Goal: Task Accomplishment & Management: Use online tool/utility

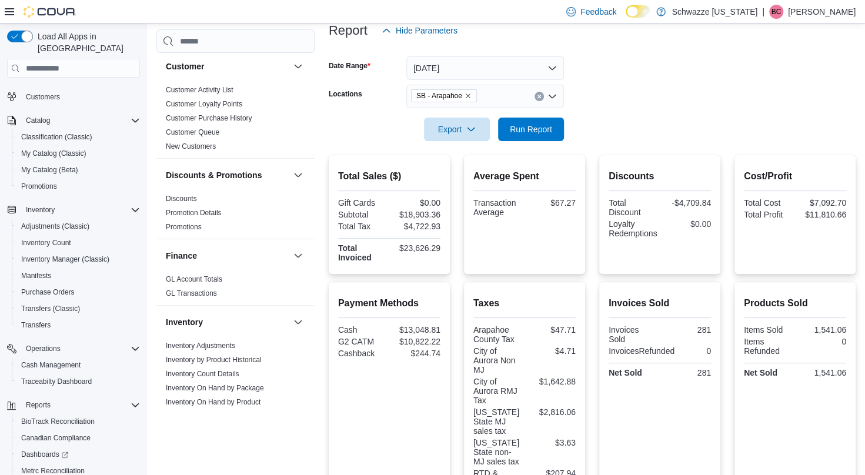
scroll to position [134, 0]
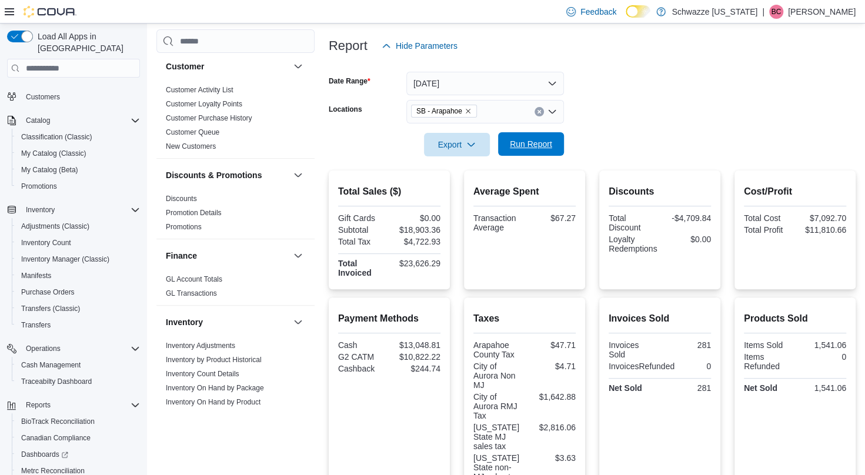
click at [535, 149] on span "Run Report" at bounding box center [531, 144] width 42 height 12
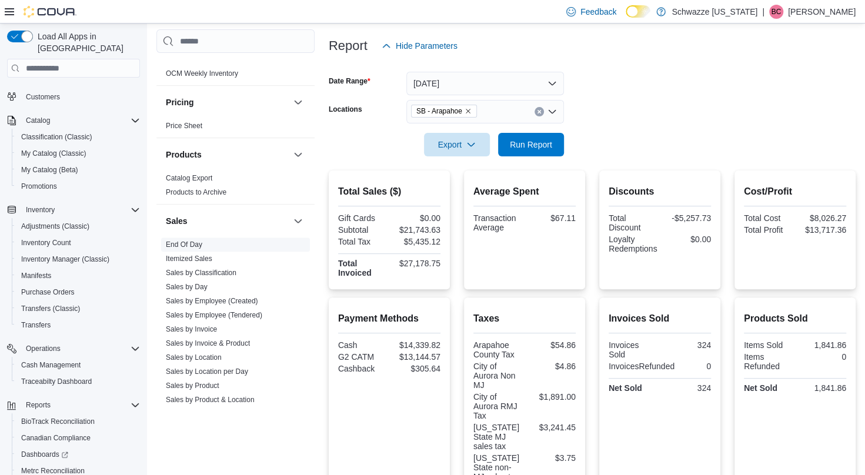
scroll to position [827, 0]
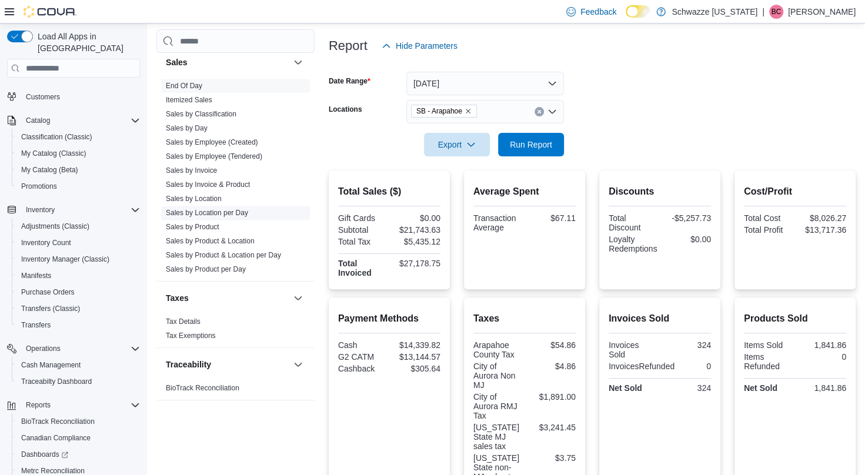
click at [206, 211] on link "Sales by Location per Day" at bounding box center [207, 213] width 82 height 8
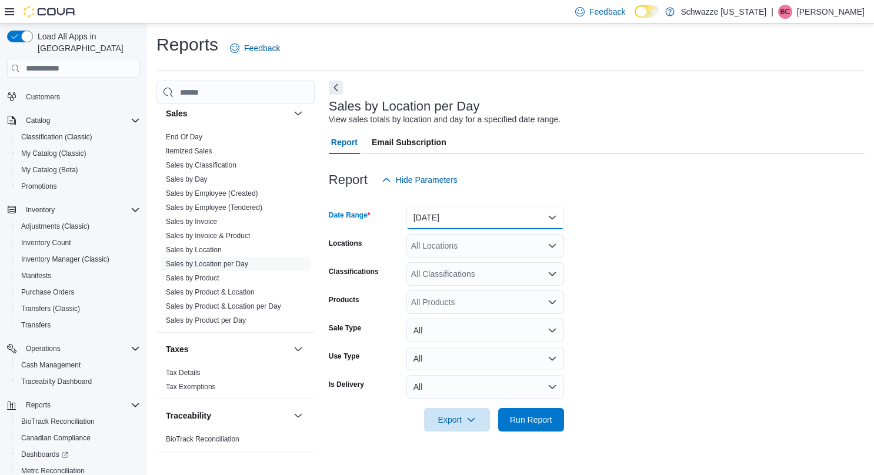
click at [457, 225] on button "[DATE]" at bounding box center [485, 218] width 158 height 24
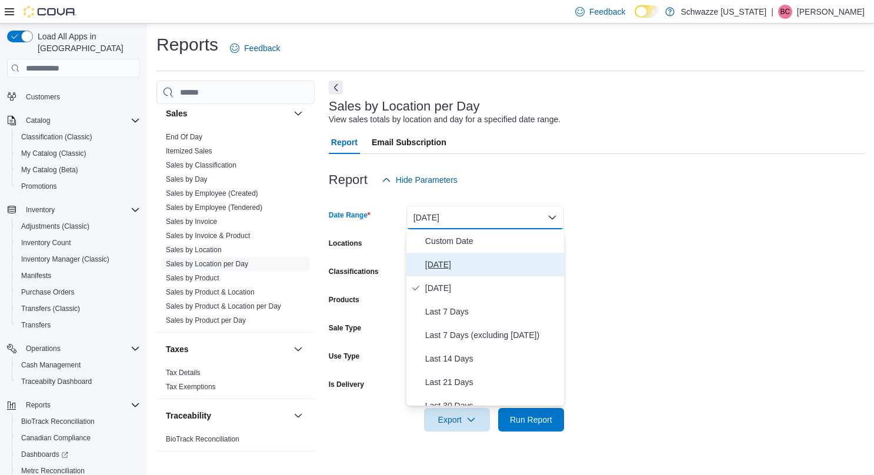
click at [456, 263] on span "[DATE]" at bounding box center [492, 265] width 134 height 14
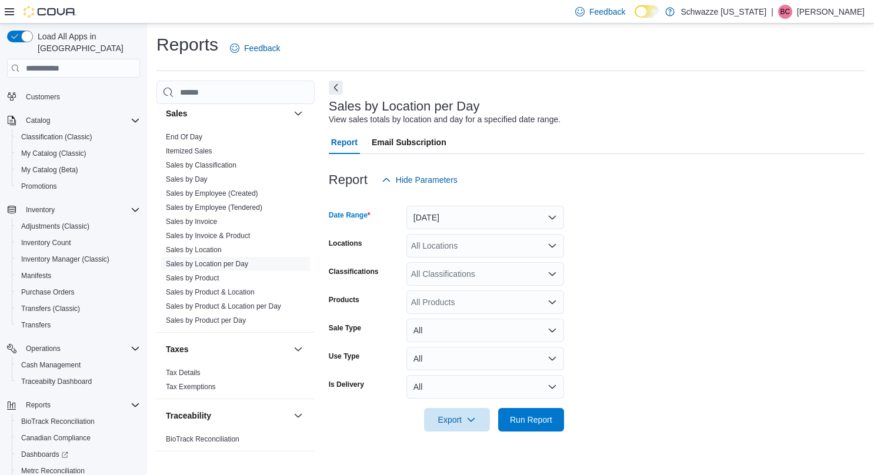
click at [473, 246] on div "All Locations" at bounding box center [485, 246] width 158 height 24
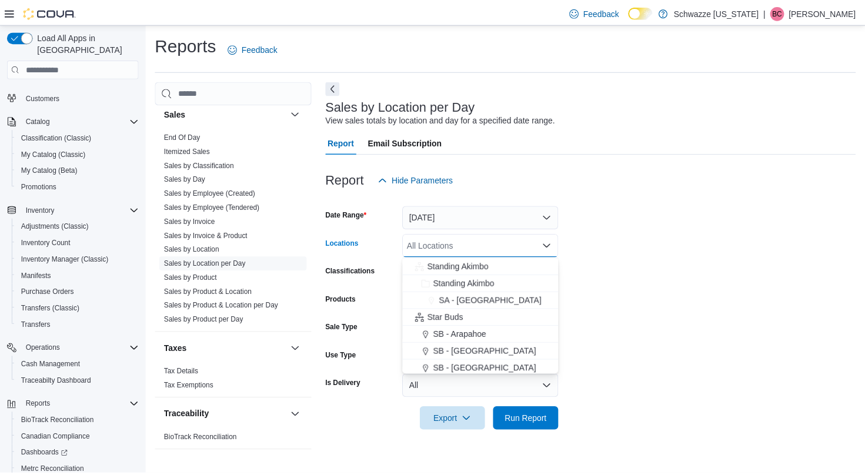
scroll to position [102, 0]
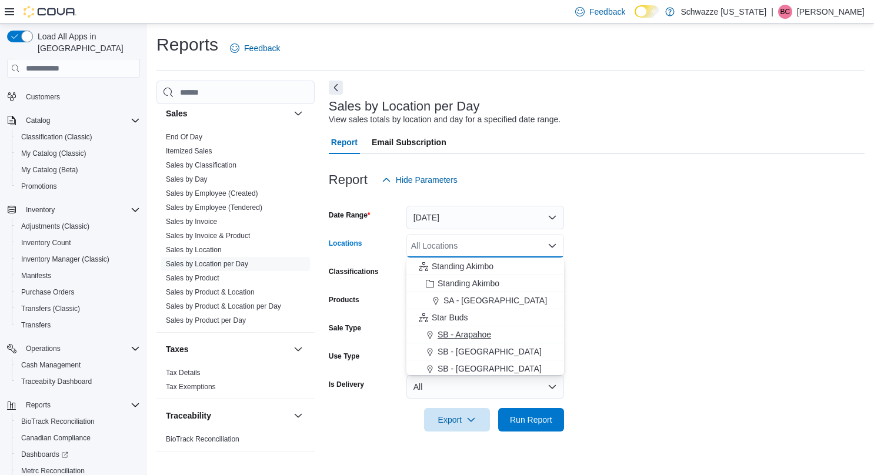
click at [457, 331] on span "SB - Arapahoe" at bounding box center [464, 335] width 54 height 12
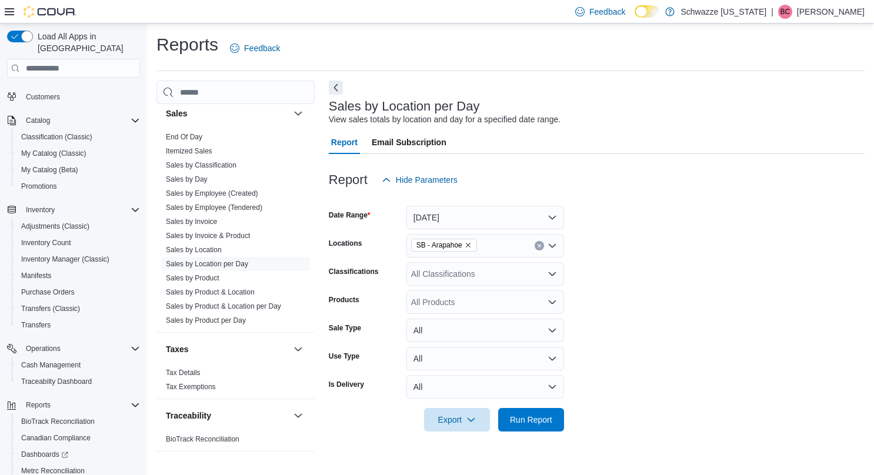
click at [634, 329] on form "Date Range [DATE] Locations SB - Arapahoe Classifications All Classifications P…" at bounding box center [597, 312] width 536 height 240
click at [522, 420] on span "Run Report" at bounding box center [531, 419] width 42 height 12
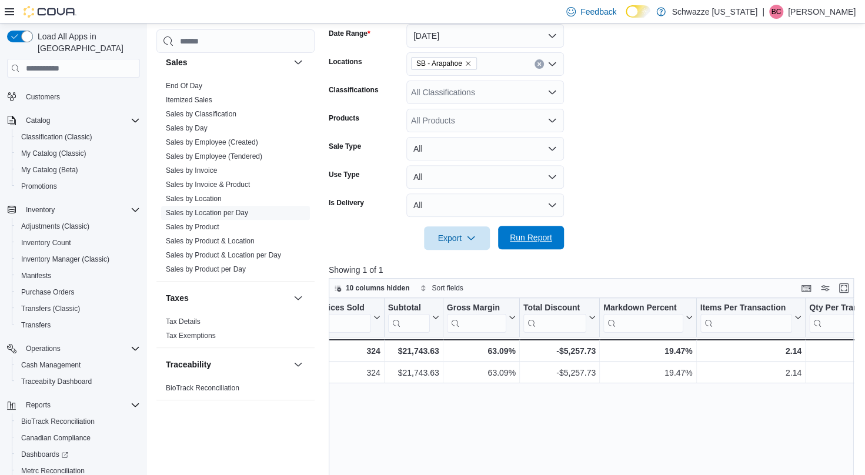
scroll to position [0, 192]
